Goal: Task Accomplishment & Management: Manage account settings

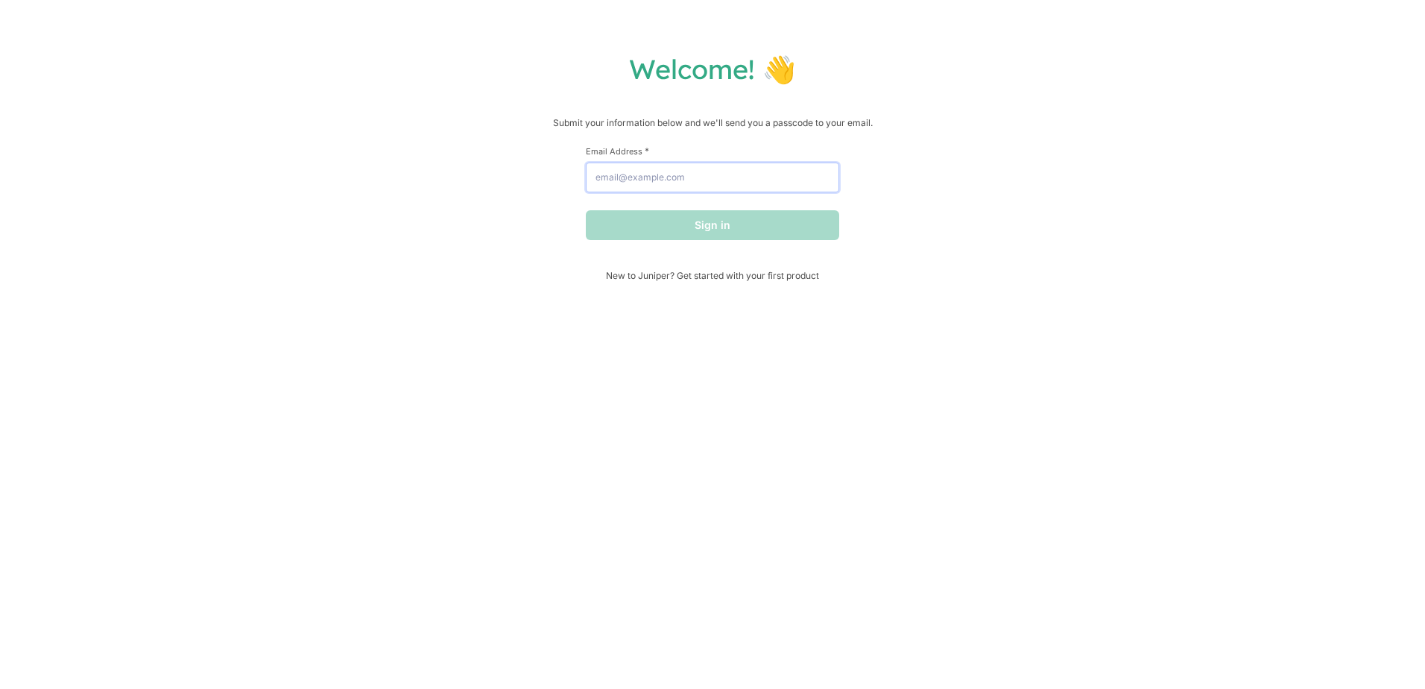
click at [725, 168] on input "Email Address *" at bounding box center [712, 177] width 253 height 30
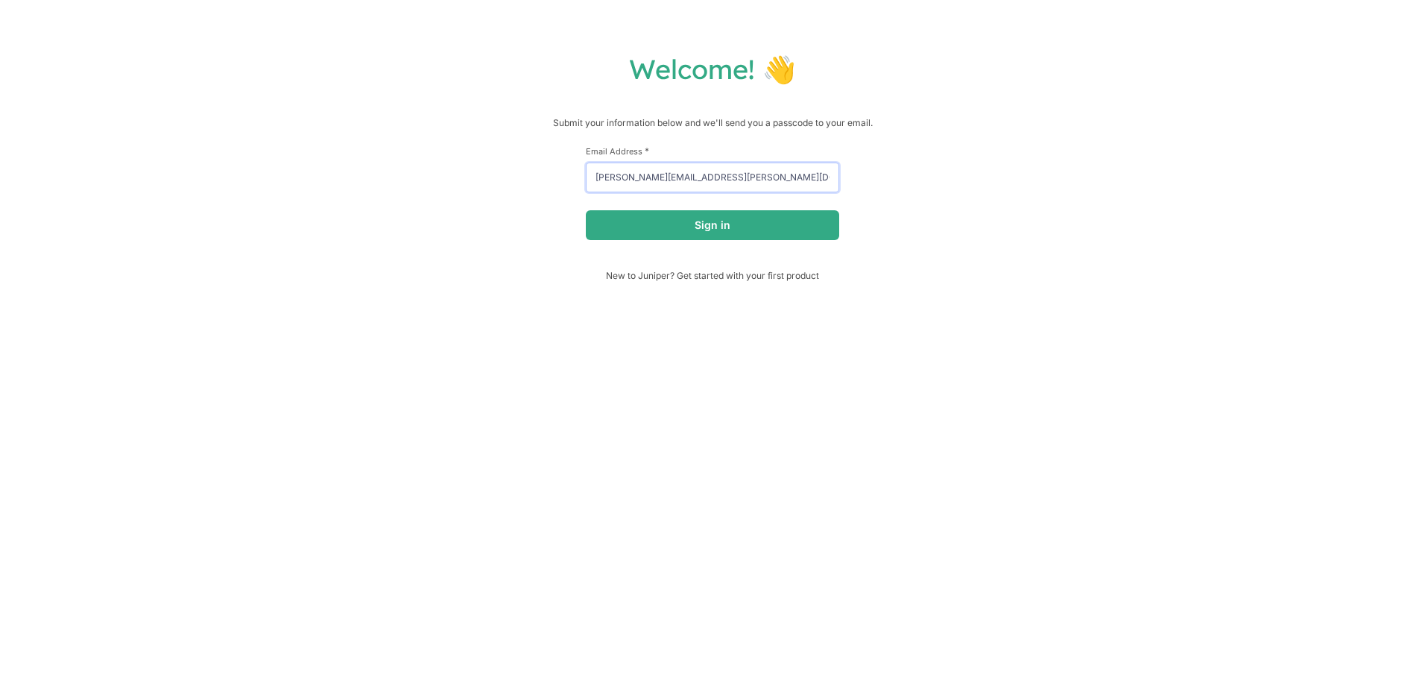
type input "[PERSON_NAME][EMAIL_ADDRESS][PERSON_NAME][DOMAIN_NAME]"
click at [586, 210] on button "Sign in" at bounding box center [712, 225] width 253 height 30
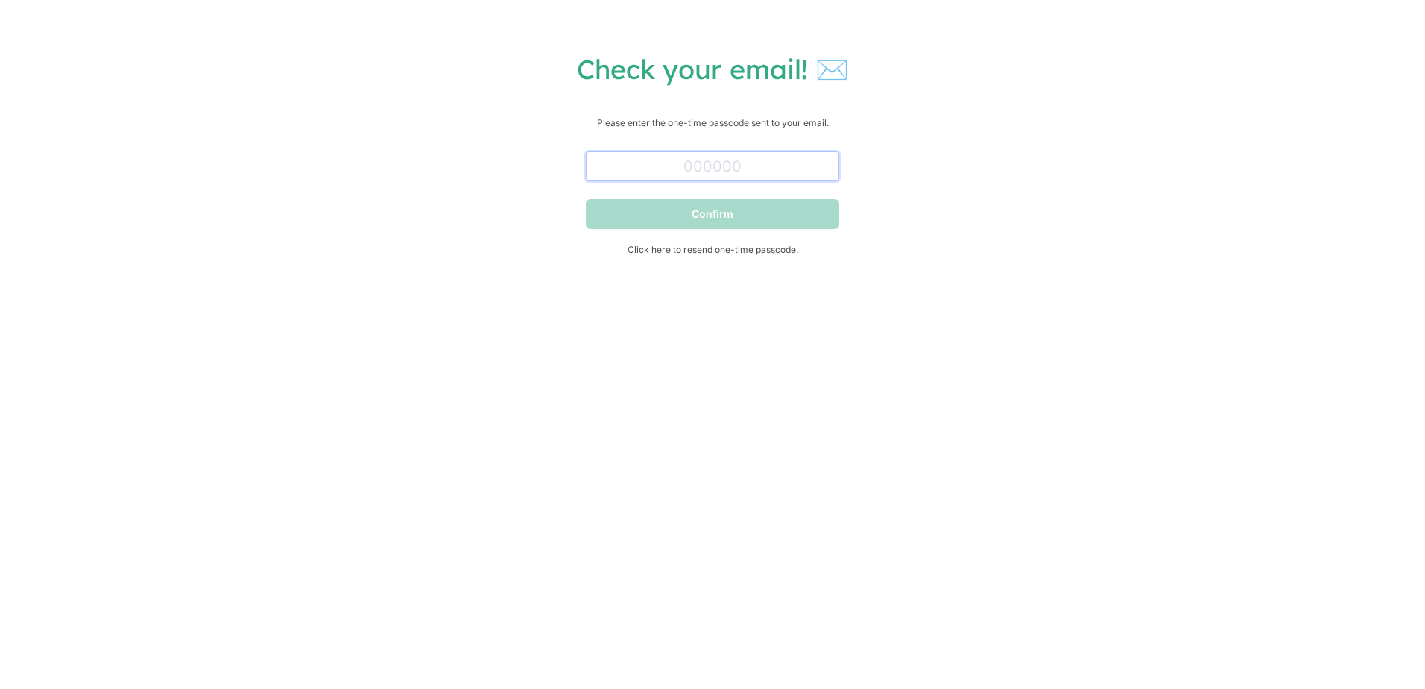
click at [642, 176] on input "text" at bounding box center [712, 166] width 253 height 30
type input "064922"
click at [586, 199] on button "Confirm" at bounding box center [712, 214] width 253 height 30
